Goal: Consume media (video, audio): Consume media (video, audio)

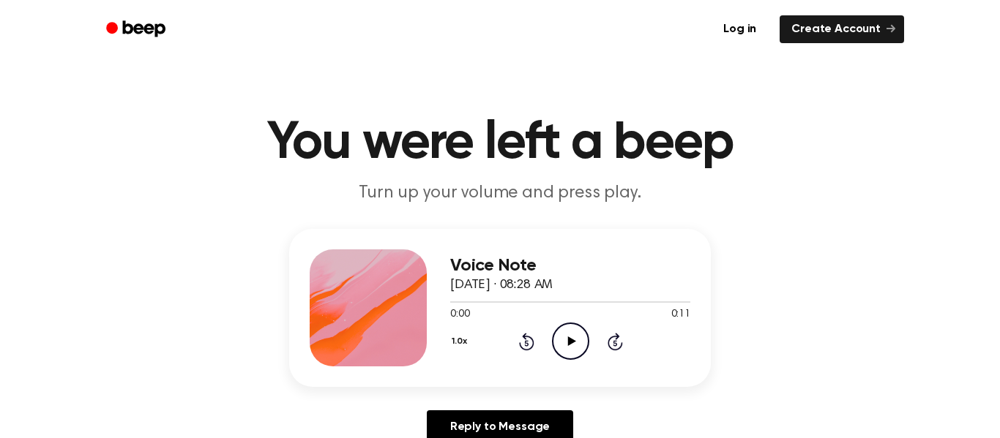
click at [577, 339] on icon "Play Audio" at bounding box center [570, 341] width 37 height 37
